Goal: Information Seeking & Learning: Learn about a topic

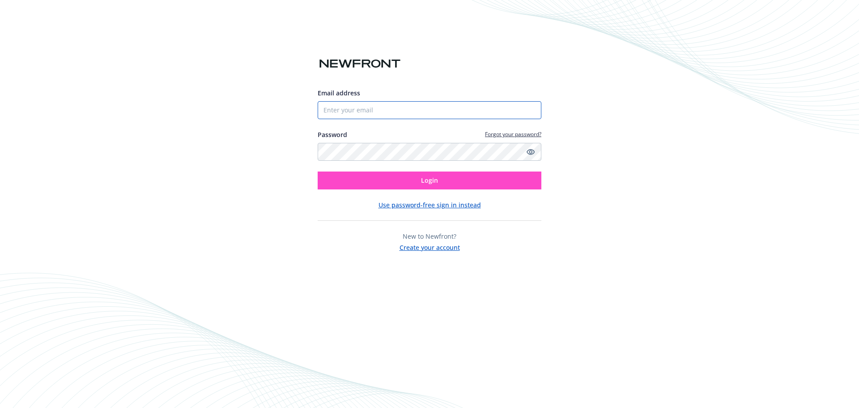
type input "[EMAIL_ADDRESS][DOMAIN_NAME]"
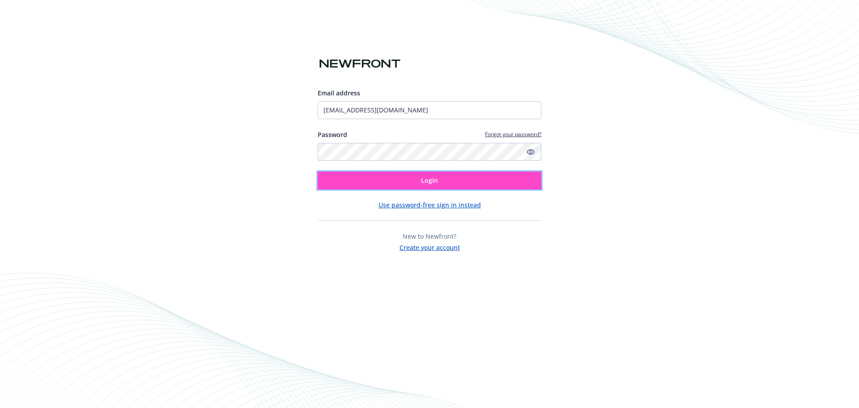
click at [439, 182] on button "Login" at bounding box center [430, 180] width 224 height 18
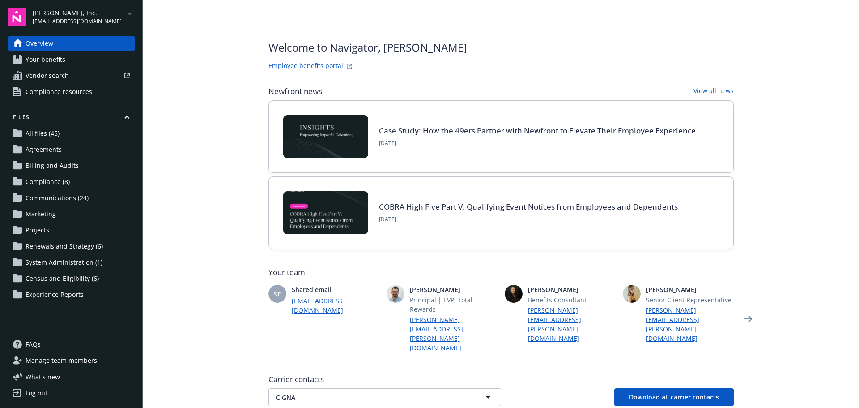
click at [52, 13] on span "[PERSON_NAME], Inc." at bounding box center [77, 12] width 89 height 9
click at [72, 58] on span "[PERSON_NAME], Inc." at bounding box center [70, 53] width 66 height 18
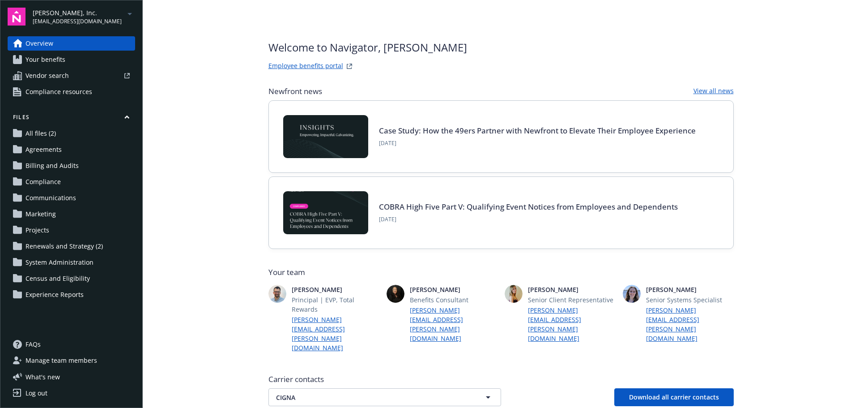
click at [78, 136] on link "All files (2)" at bounding box center [72, 133] width 128 height 14
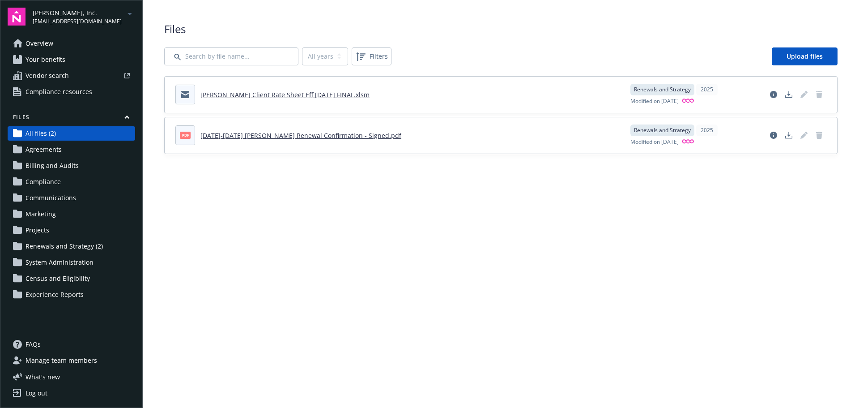
click at [115, 9] on div "[PERSON_NAME], Inc. [EMAIL_ADDRESS][DOMAIN_NAME]" at bounding box center [84, 16] width 103 height 17
click at [70, 90] on span "Compliance resources" at bounding box center [59, 92] width 67 height 14
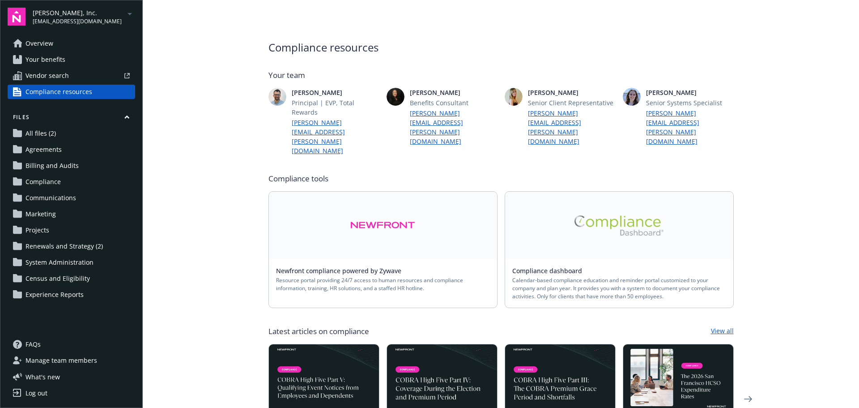
click at [97, 17] on span "[EMAIL_ADDRESS][DOMAIN_NAME]" at bounding box center [77, 21] width 89 height 8
click at [56, 69] on span "[PERSON_NAME], Inc." at bounding box center [70, 72] width 66 height 18
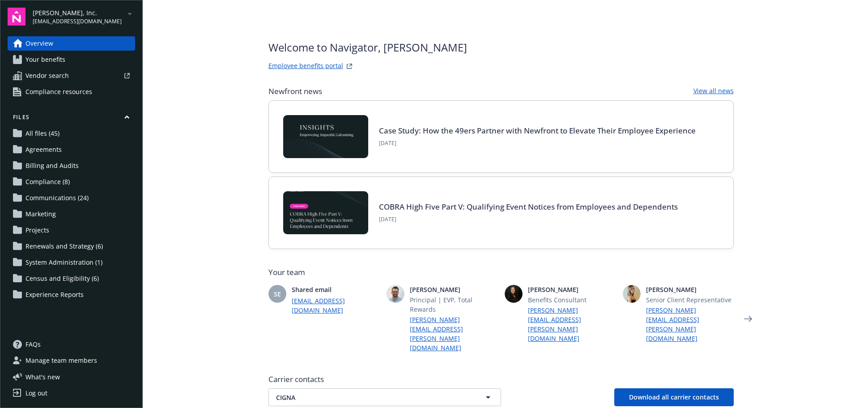
click at [42, 133] on span "All files (45)" at bounding box center [43, 133] width 34 height 14
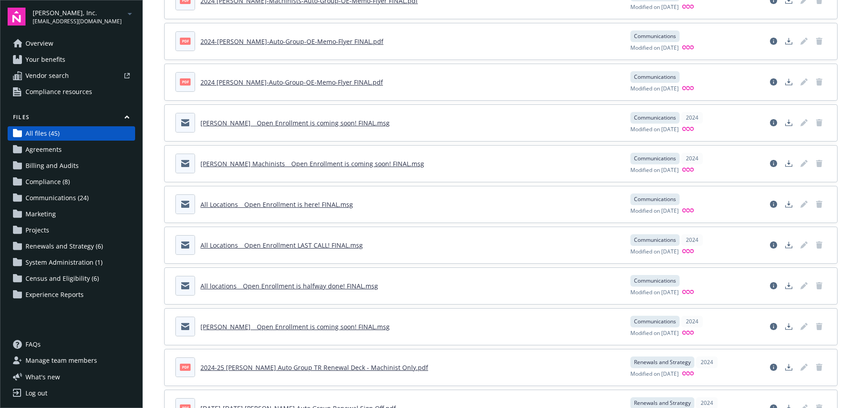
scroll to position [1519, 0]
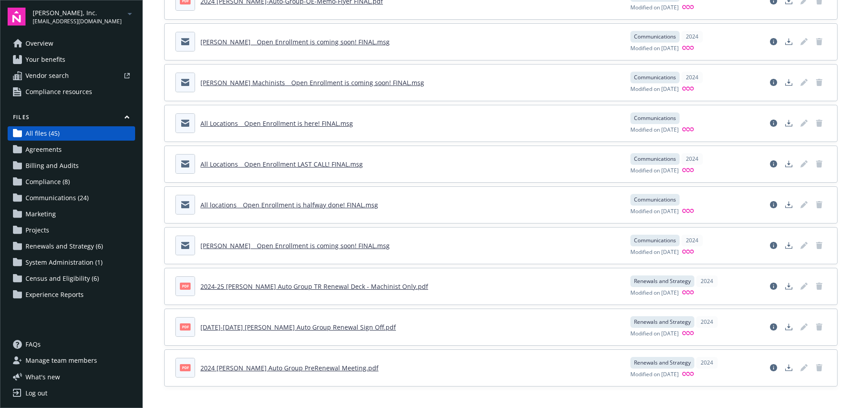
click at [67, 58] on link "Your benefits" at bounding box center [72, 59] width 128 height 14
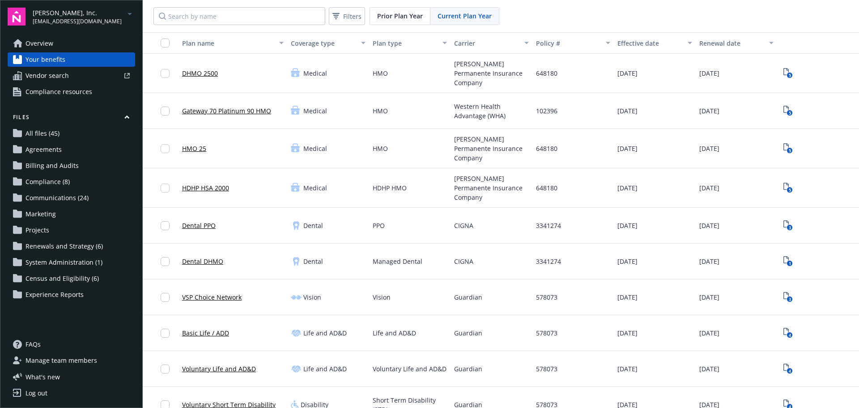
click at [89, 13] on span "[PERSON_NAME], Inc." at bounding box center [77, 12] width 89 height 9
click at [66, 52] on span "[PERSON_NAME], Inc." at bounding box center [70, 53] width 66 height 18
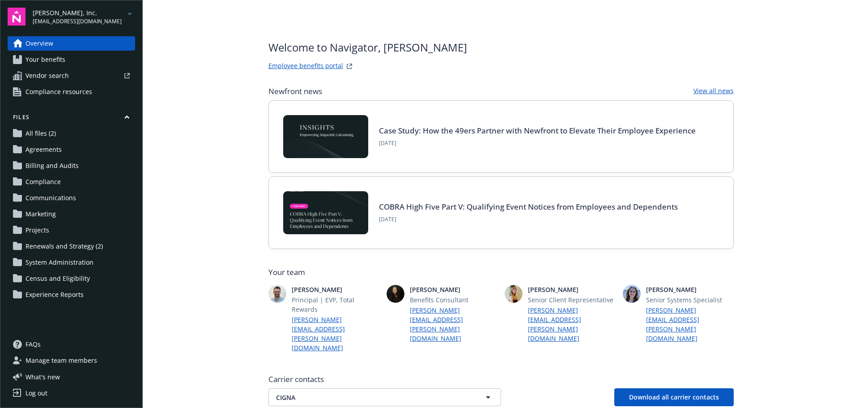
click at [63, 61] on span "Your benefits" at bounding box center [46, 59] width 40 height 14
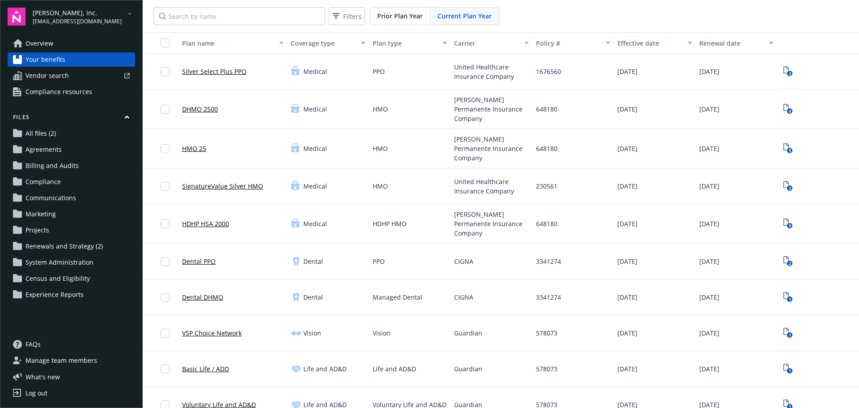
click at [43, 91] on span "Compliance resources" at bounding box center [59, 92] width 67 height 14
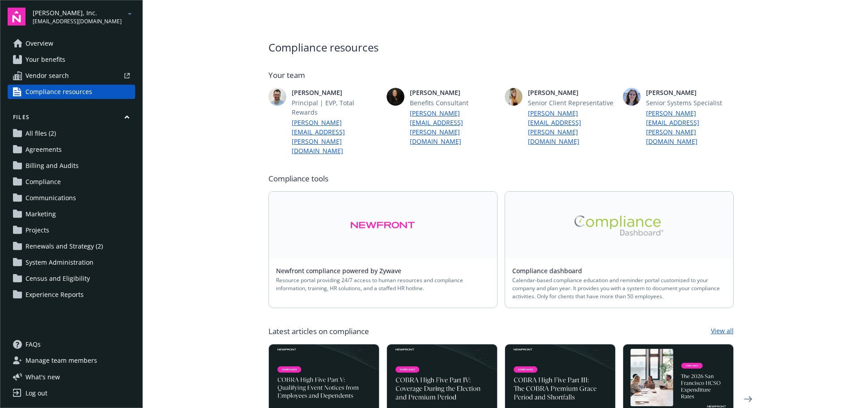
click at [50, 56] on span "Your benefits" at bounding box center [46, 59] width 40 height 14
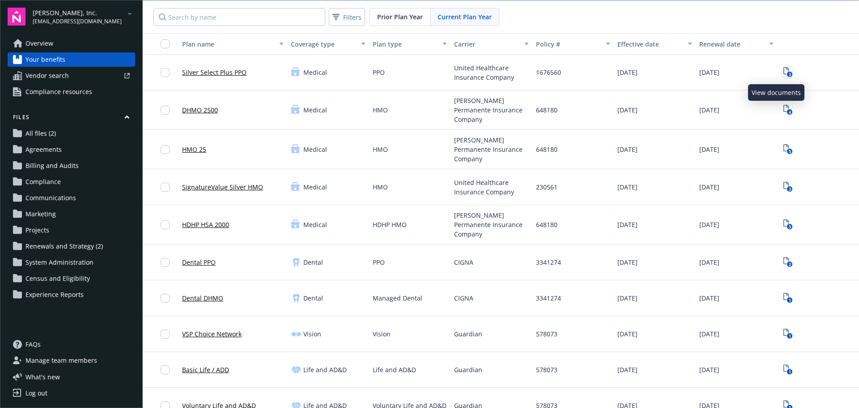
click at [784, 69] on icon "3" at bounding box center [788, 72] width 9 height 10
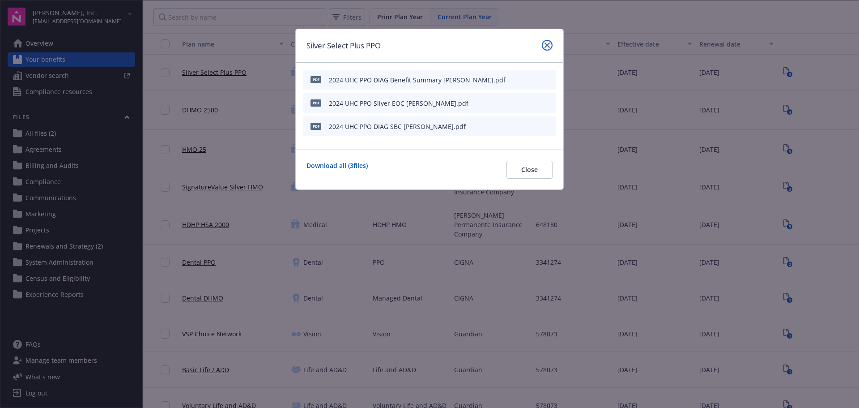
click at [548, 45] on icon "close" at bounding box center [547, 45] width 5 height 5
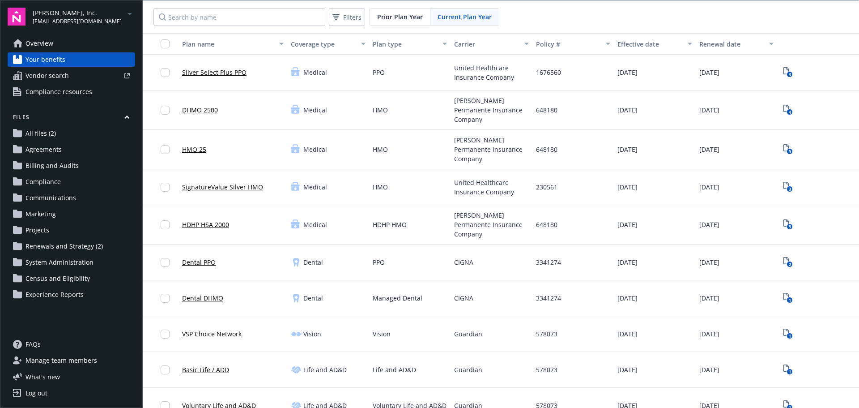
click at [57, 183] on span "Compliance" at bounding box center [43, 182] width 35 height 14
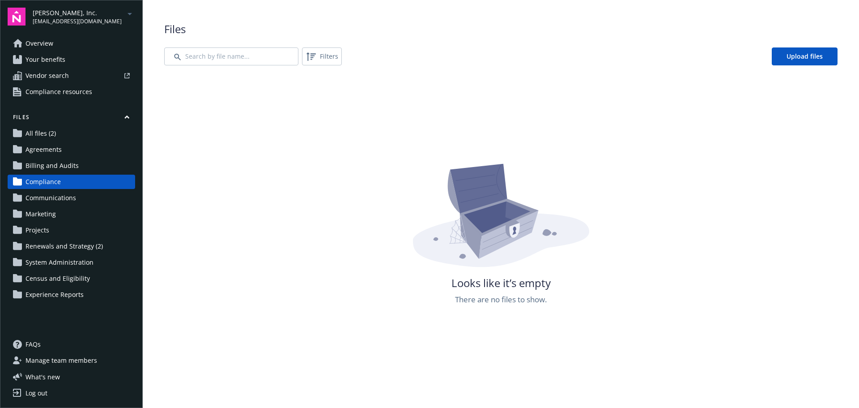
click at [55, 247] on span "Renewals and Strategy (2)" at bounding box center [64, 246] width 77 height 14
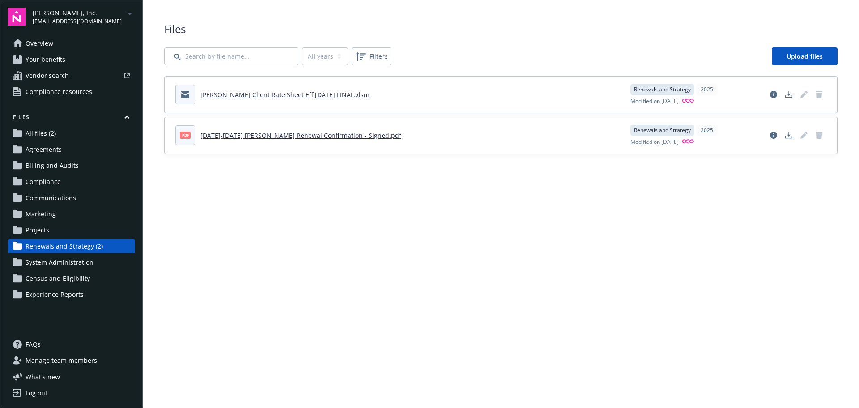
click at [74, 12] on span "[PERSON_NAME], Inc." at bounding box center [77, 12] width 89 height 9
click at [69, 69] on span "[PERSON_NAME], Inc." at bounding box center [70, 72] width 66 height 18
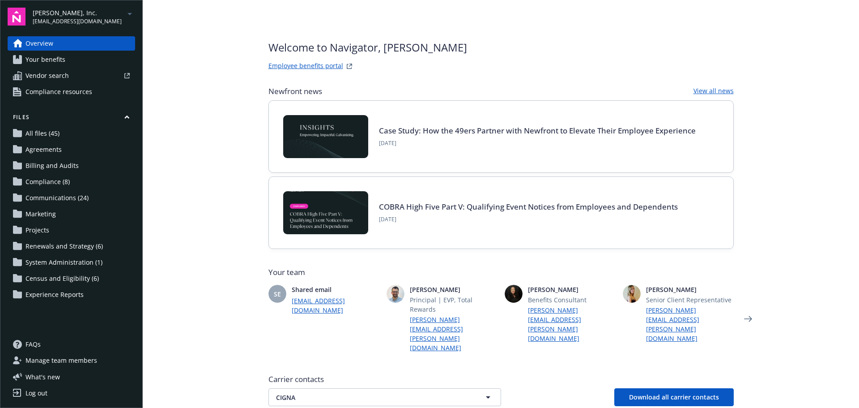
click at [73, 62] on link "Your benefits" at bounding box center [72, 59] width 128 height 14
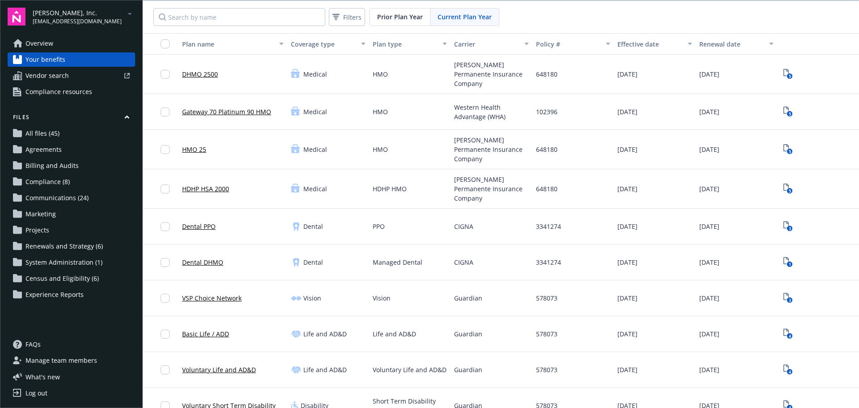
click at [416, 16] on span "Prior Plan Year" at bounding box center [400, 16] width 46 height 9
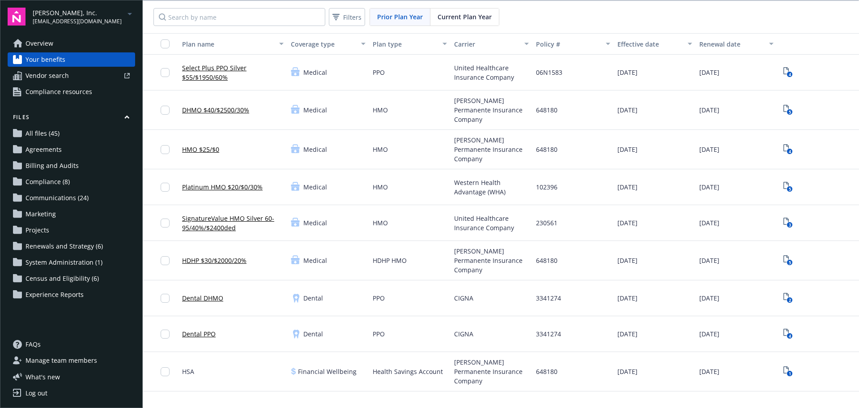
click at [471, 18] on span "Current Plan Year" at bounding box center [465, 16] width 54 height 9
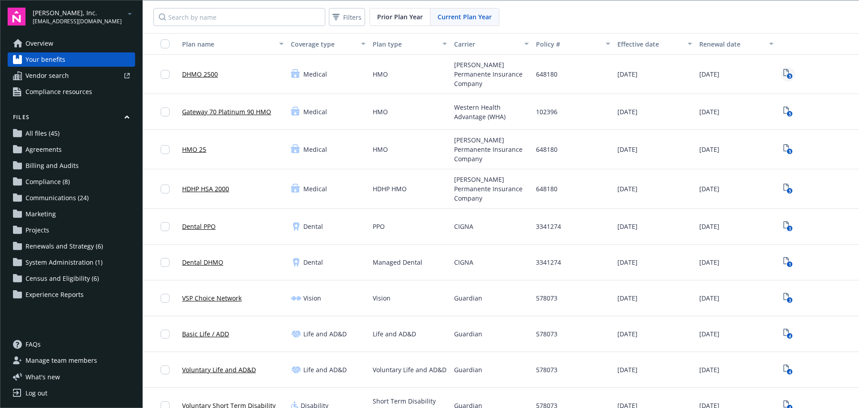
click at [784, 70] on icon "5" at bounding box center [788, 74] width 9 height 10
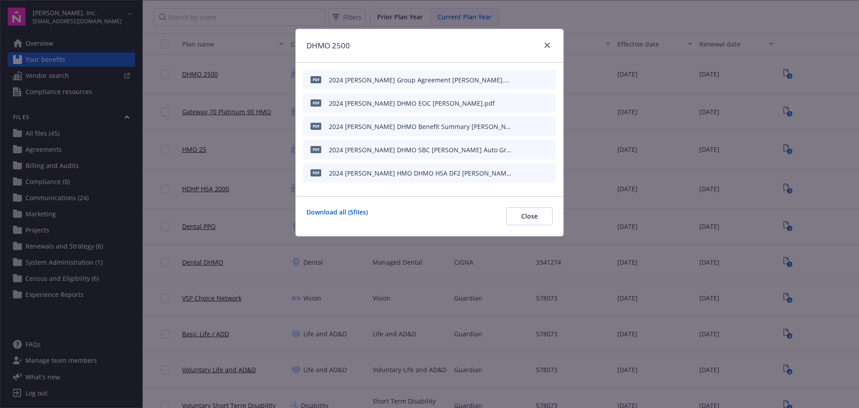
click at [546, 79] on icon "preview file" at bounding box center [548, 79] width 8 height 6
click at [535, 220] on span "Close" at bounding box center [529, 216] width 17 height 9
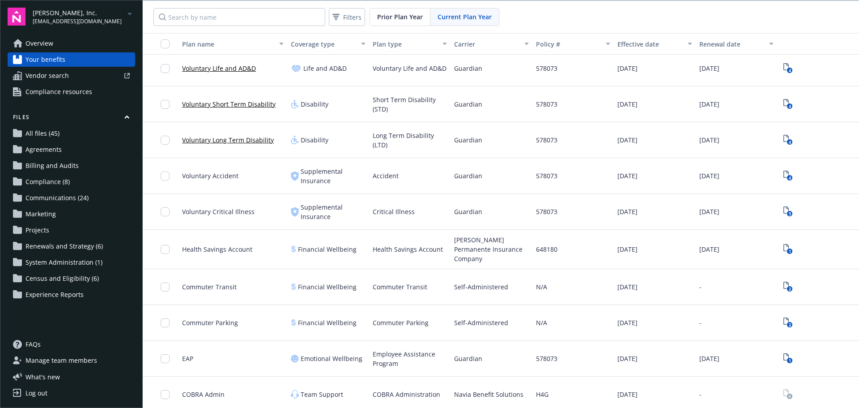
click at [209, 46] on div "Plan name" at bounding box center [228, 43] width 92 height 9
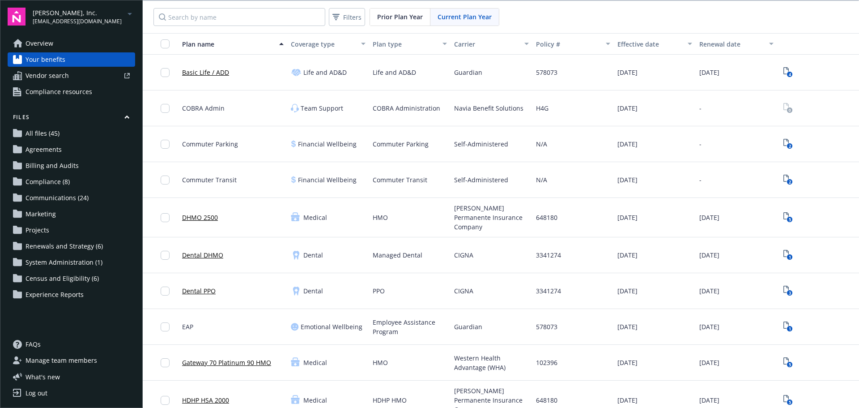
click at [205, 44] on div "Plan name" at bounding box center [228, 43] width 92 height 9
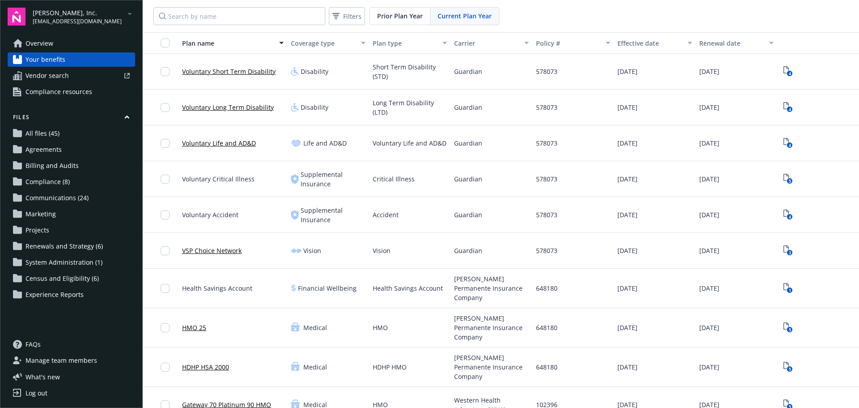
click at [455, 42] on div "Carrier" at bounding box center [486, 42] width 65 height 9
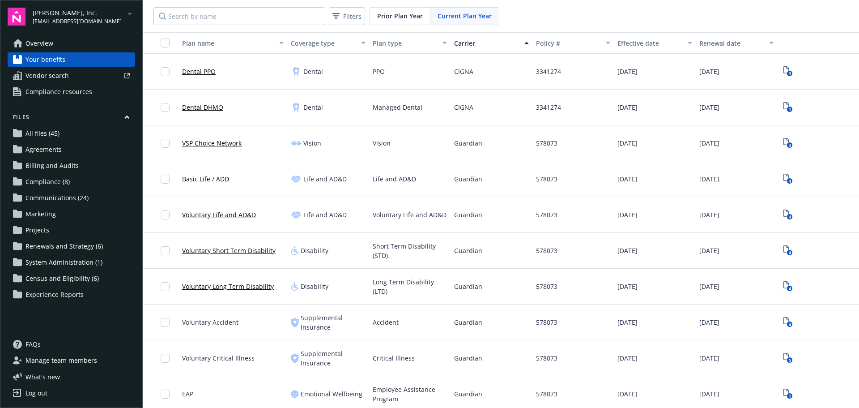
click at [460, 40] on div "Carrier" at bounding box center [486, 42] width 65 height 9
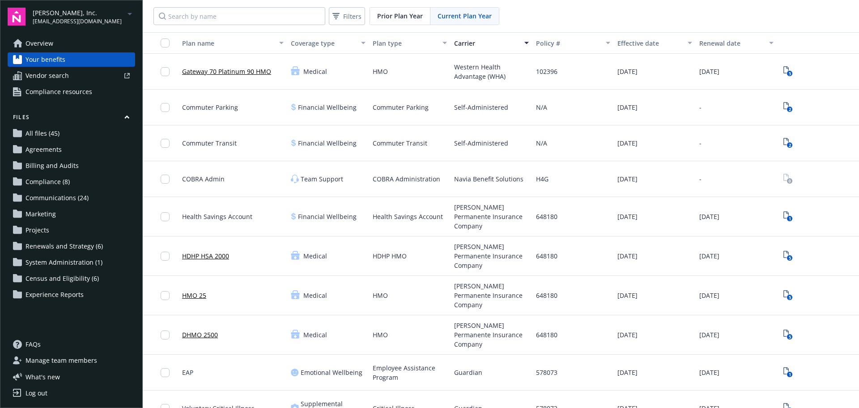
click at [460, 40] on div "Carrier" at bounding box center [486, 42] width 65 height 9
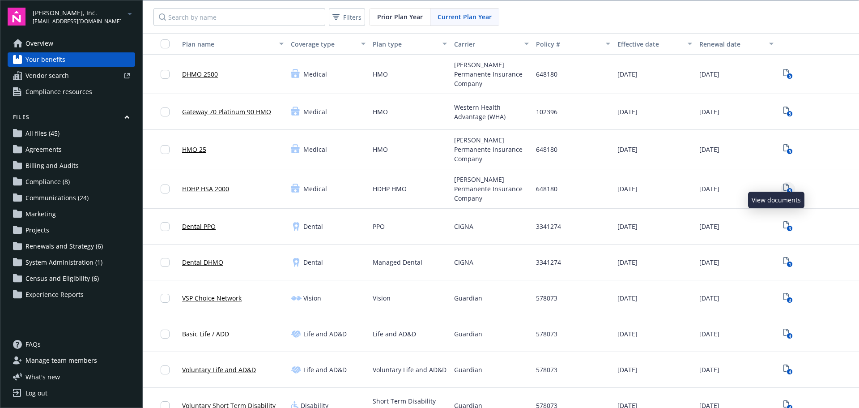
click at [784, 184] on icon "View Plan Documents" at bounding box center [786, 187] width 5 height 7
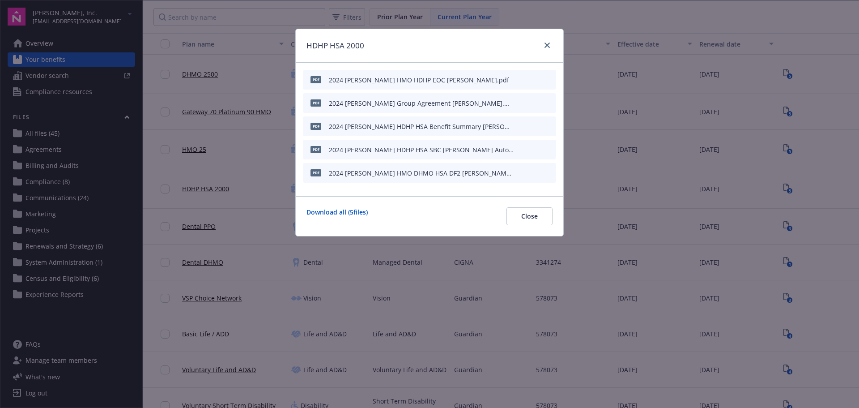
click at [548, 100] on icon "preview file" at bounding box center [548, 102] width 8 height 6
click at [532, 220] on span "Close" at bounding box center [529, 216] width 17 height 9
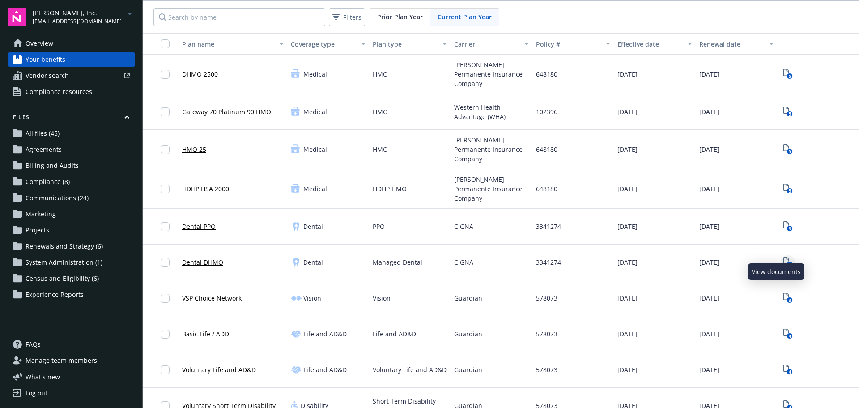
click at [787, 261] on rect "View Plan Documents" at bounding box center [790, 264] width 6 height 6
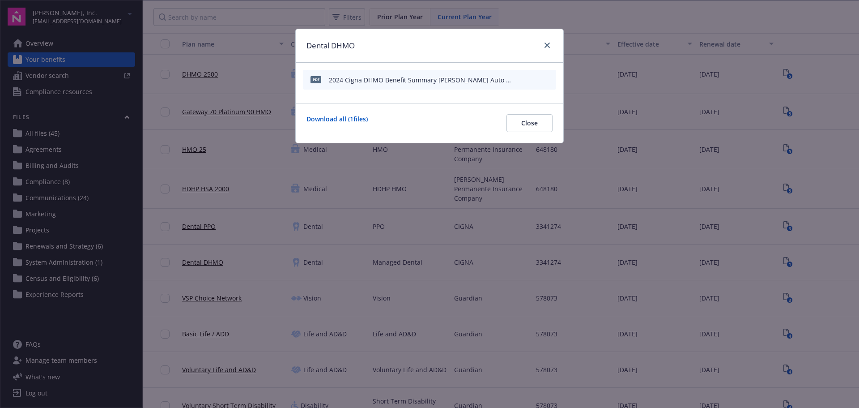
click at [551, 78] on icon "preview file" at bounding box center [548, 79] width 8 height 6
click at [547, 44] on icon "close" at bounding box center [547, 45] width 5 height 5
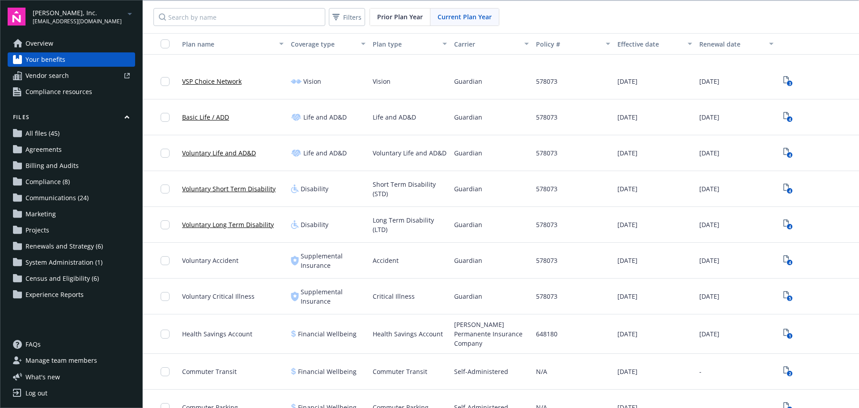
scroll to position [186, 0]
